Goal: Task Accomplishment & Management: Manage account settings

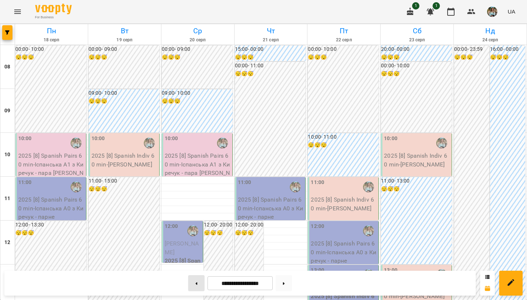
click at [195, 250] on icon at bounding box center [196, 283] width 2 height 3
type input "**********"
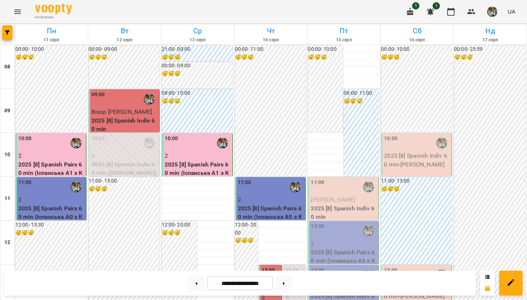
scroll to position [114, 0]
click at [329, 178] on div "11:00" at bounding box center [343, 186] width 66 height 17
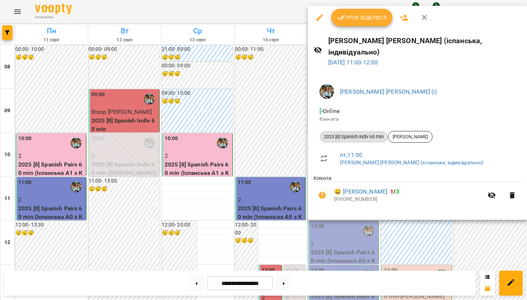
click at [347, 24] on button "Урок відбувся" at bounding box center [361, 18] width 61 height 18
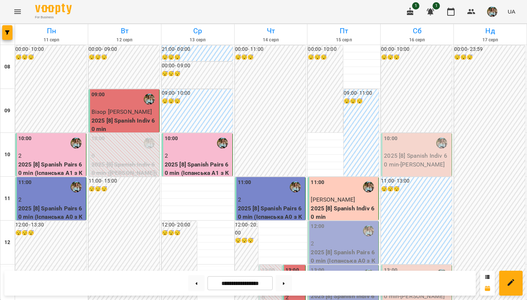
scroll to position [182, 0]
click at [342, 250] on span "[PERSON_NAME]" at bounding box center [332, 287] width 44 height 7
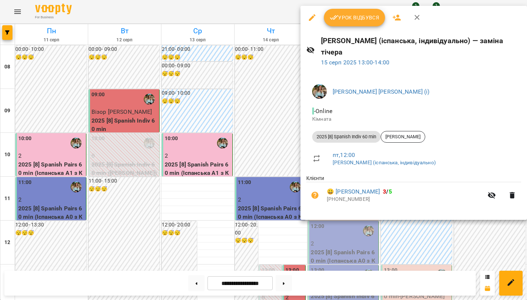
click at [349, 19] on span "Урок відбувся" at bounding box center [354, 17] width 50 height 9
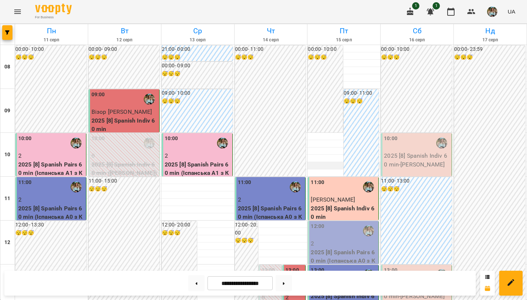
scroll to position [64, 0]
click at [324, 239] on p "2" at bounding box center [343, 243] width 66 height 9
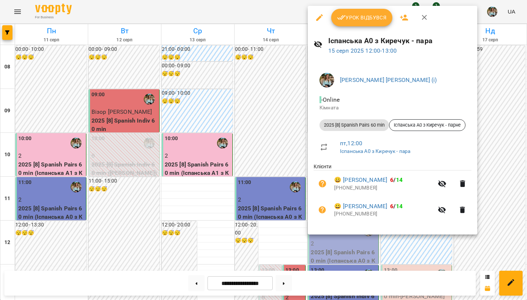
click at [350, 19] on span "Урок відбувся" at bounding box center [362, 17] width 50 height 9
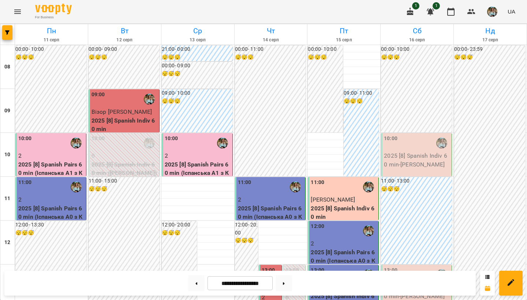
scroll to position [430, 0]
click at [286, 250] on button at bounding box center [283, 283] width 16 height 16
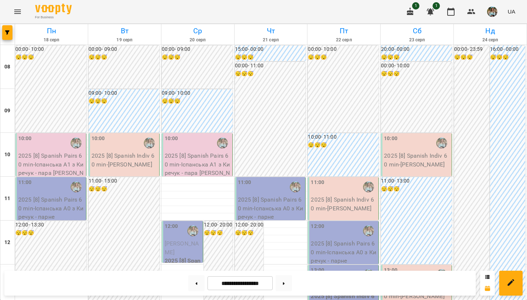
scroll to position [436, 0]
click at [193, 250] on button at bounding box center [196, 283] width 16 height 16
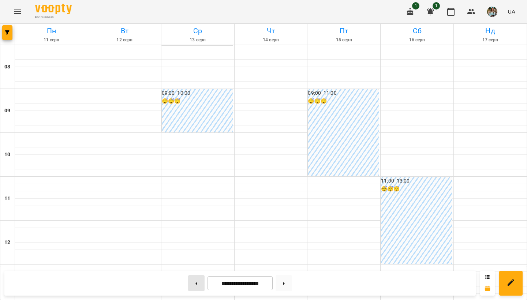
type input "**********"
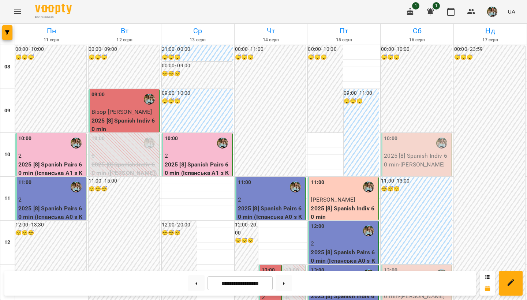
scroll to position [0, 0]
click at [494, 11] on img "button" at bounding box center [492, 12] width 10 height 10
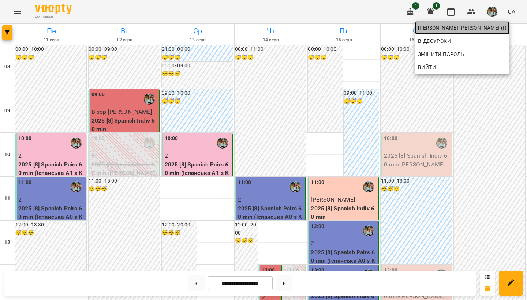
click at [473, 28] on span "[PERSON_NAME] [PERSON_NAME] (і)" at bounding box center [462, 27] width 88 height 9
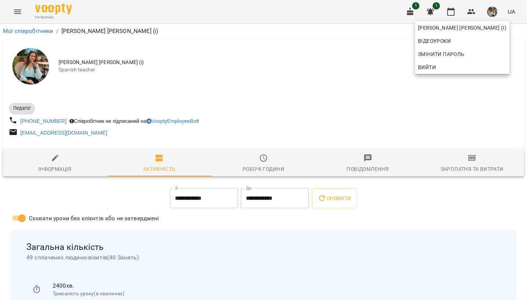
click at [346, 39] on div at bounding box center [263, 150] width 527 height 300
